Goal: Information Seeking & Learning: Learn about a topic

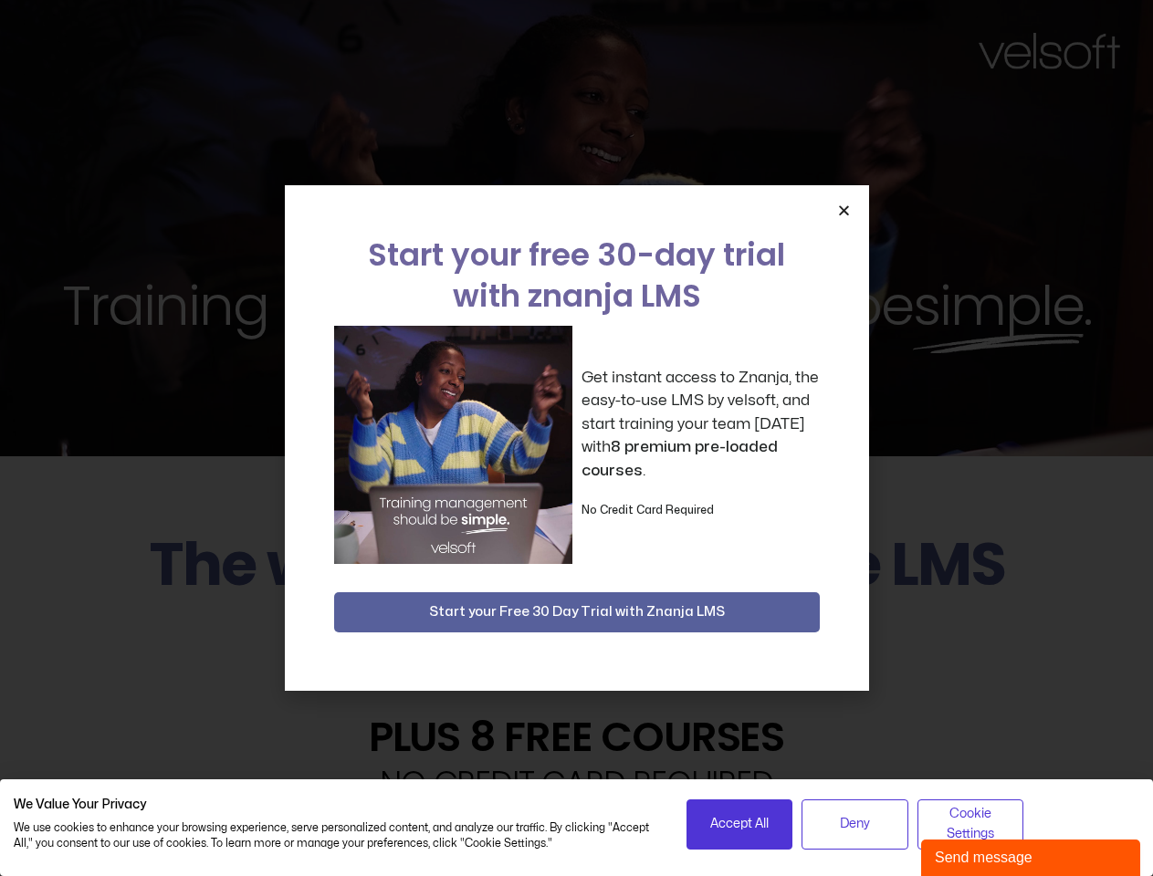
click at [576, 438] on div "Get instant access to Znanja, the easy-to-use LMS by velsoft, and start trainin…" at bounding box center [577, 445] width 486 height 238
click at [843, 210] on icon "Close" at bounding box center [844, 211] width 14 height 14
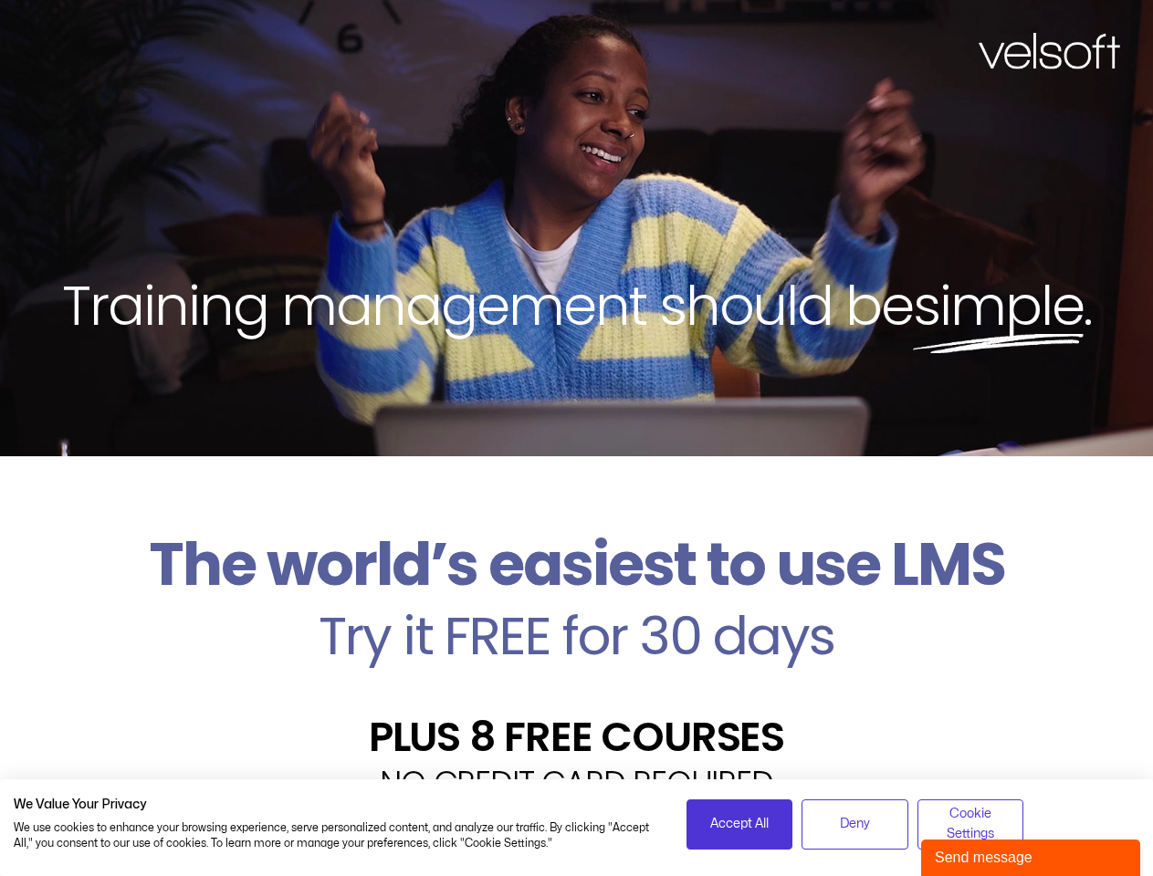
click at [577, 612] on h2 "Try it FREE for 30 days" at bounding box center [576, 636] width 1125 height 53
click at [739, 824] on span "Accept All" at bounding box center [739, 824] width 58 height 20
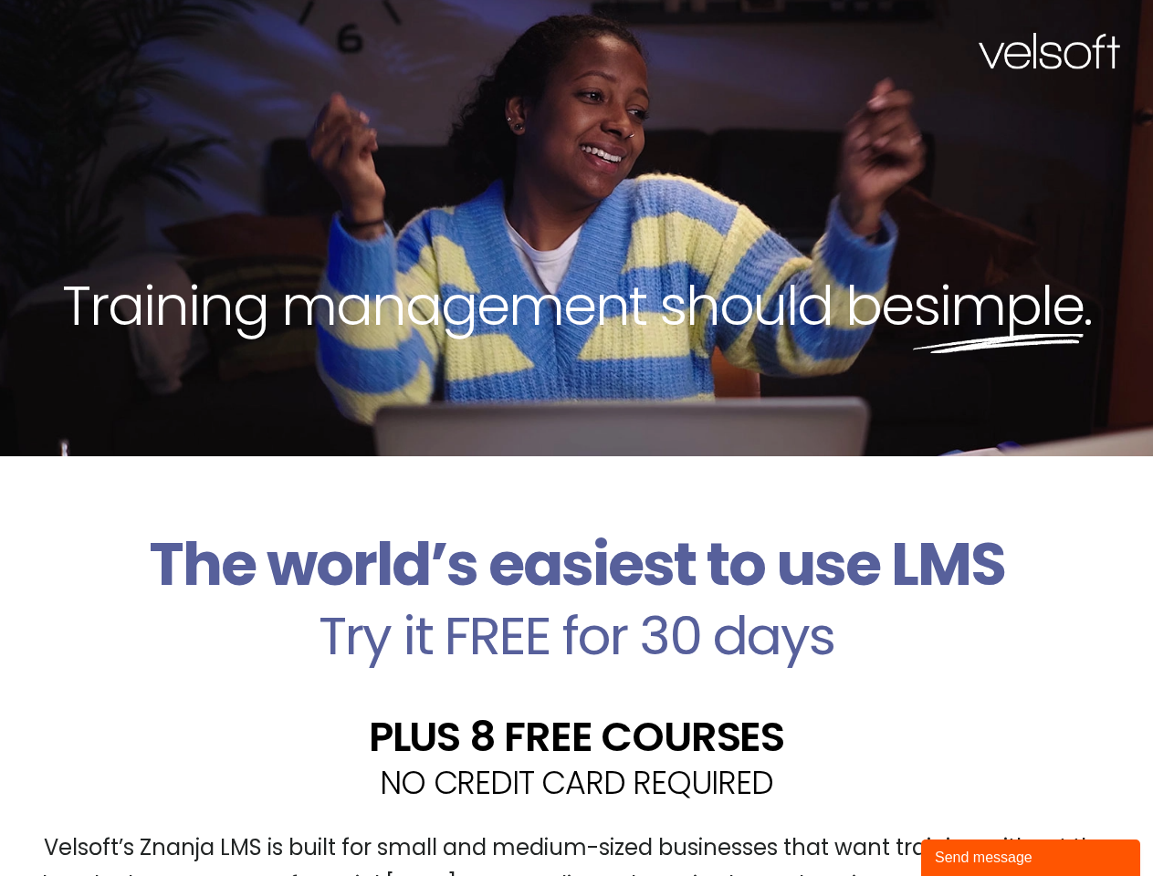
click at [854, 824] on div "Velsoft’s Znanja LMS is built for small and medium-sized businesses that want t…" at bounding box center [576, 874] width 1125 height 133
click at [970, 824] on div "Velsoft’s Znanja LMS is built for small and medium-sized businesses that want t…" at bounding box center [576, 874] width 1125 height 133
click at [1030, 858] on div "Send message" at bounding box center [1031, 858] width 192 height 22
